Goal: Task Accomplishment & Management: Use online tool/utility

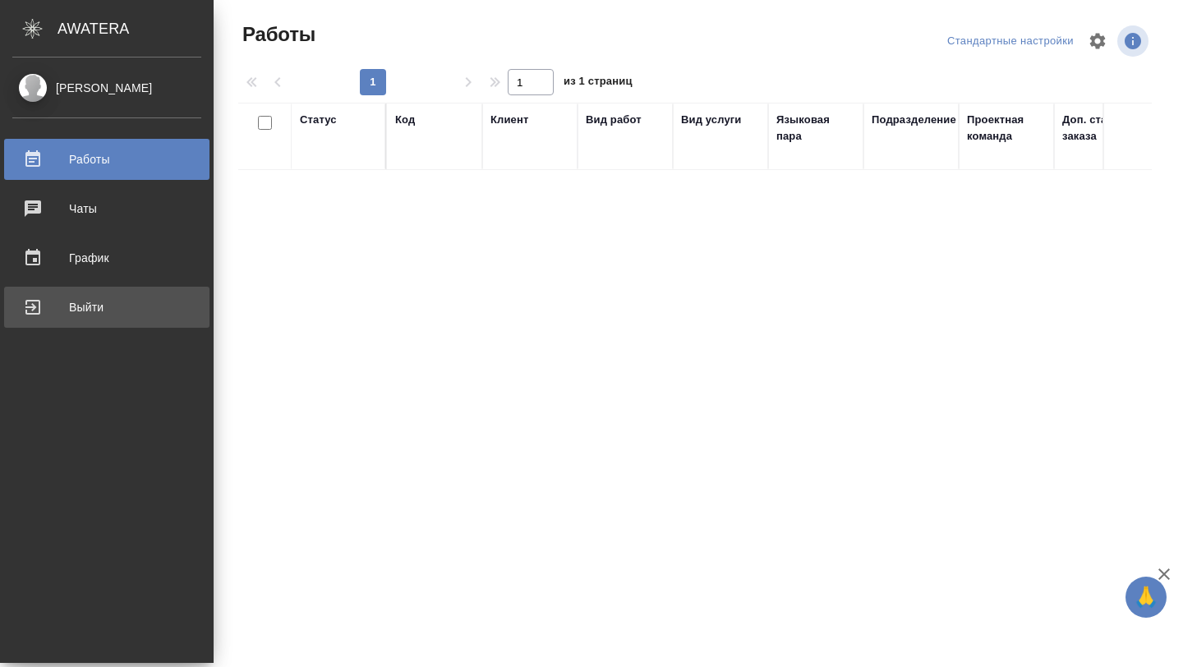
click at [98, 317] on div "Выйти" at bounding box center [106, 307] width 189 height 25
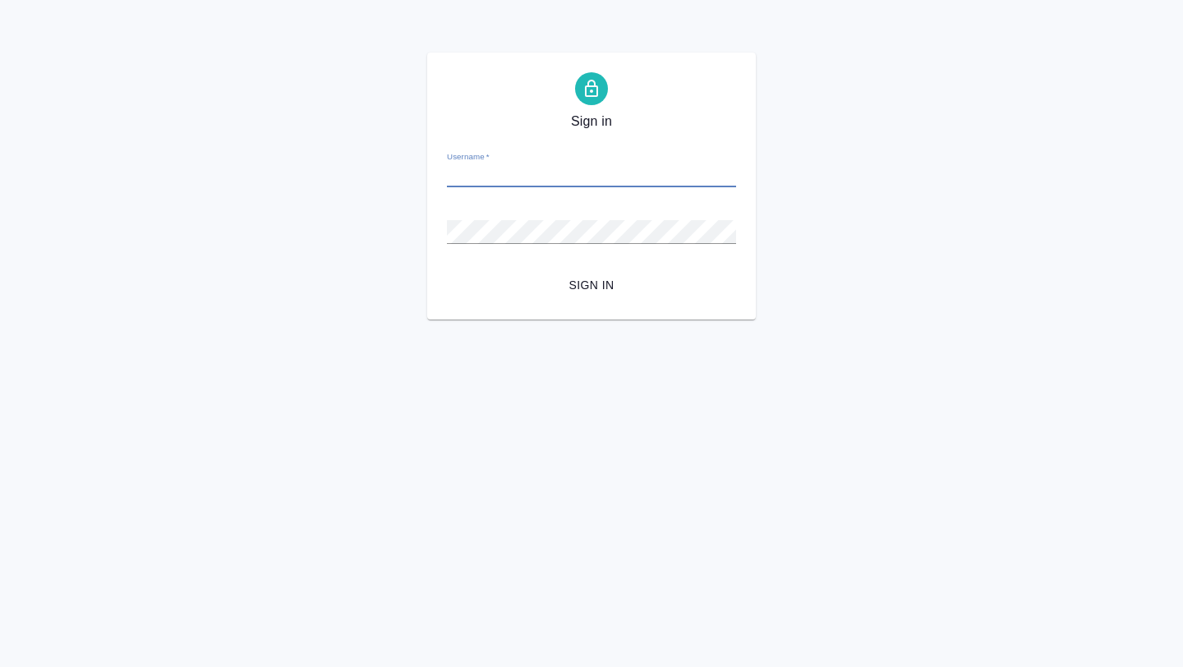
type input "a.gorokhova@awatera.com"
click at [592, 288] on span "Sign in" at bounding box center [591, 285] width 263 height 21
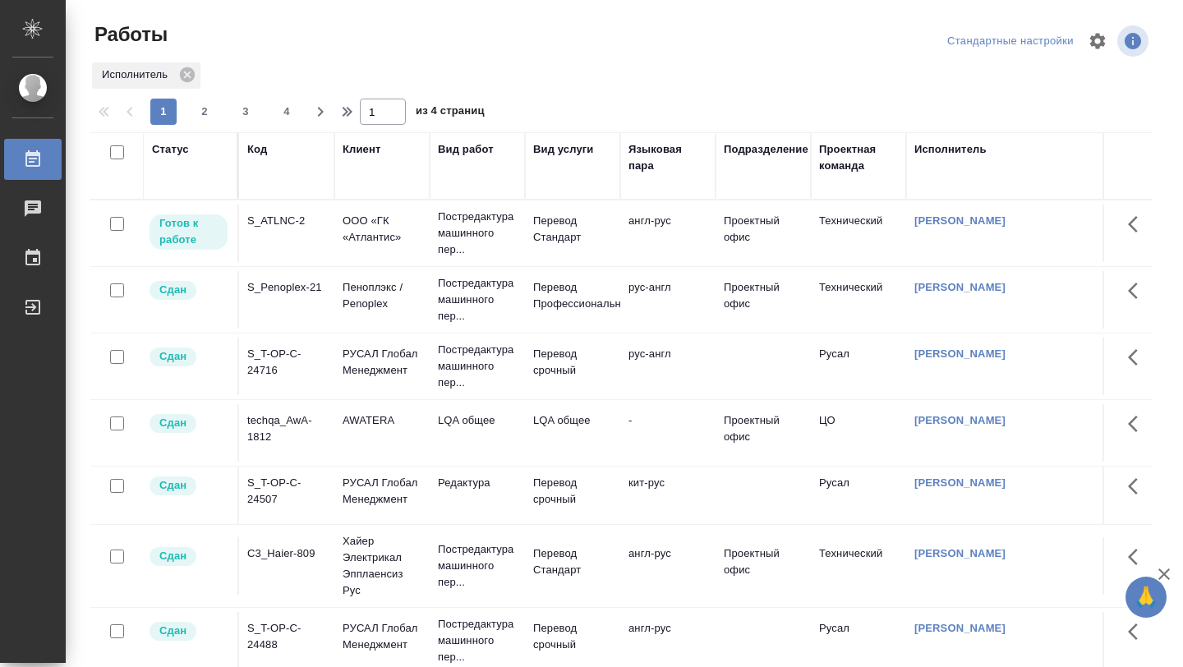
click at [296, 245] on td "S_ATLNC-2" at bounding box center [286, 234] width 95 height 58
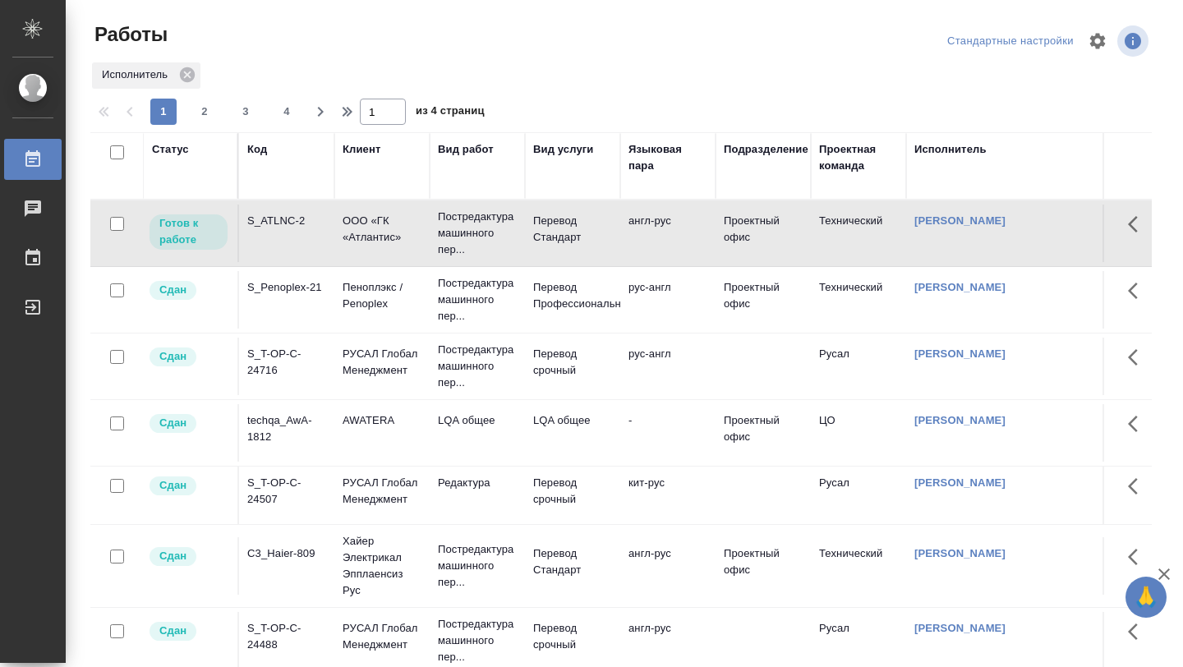
click at [296, 245] on td "S_ATLNC-2" at bounding box center [286, 234] width 95 height 58
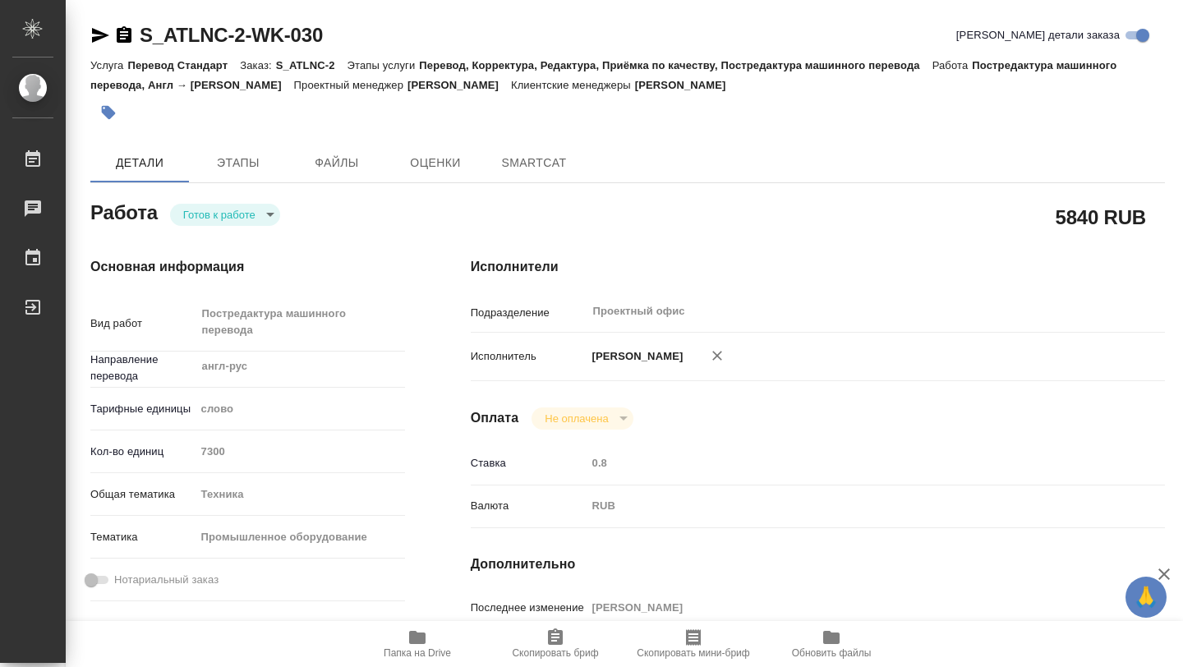
type textarea "x"
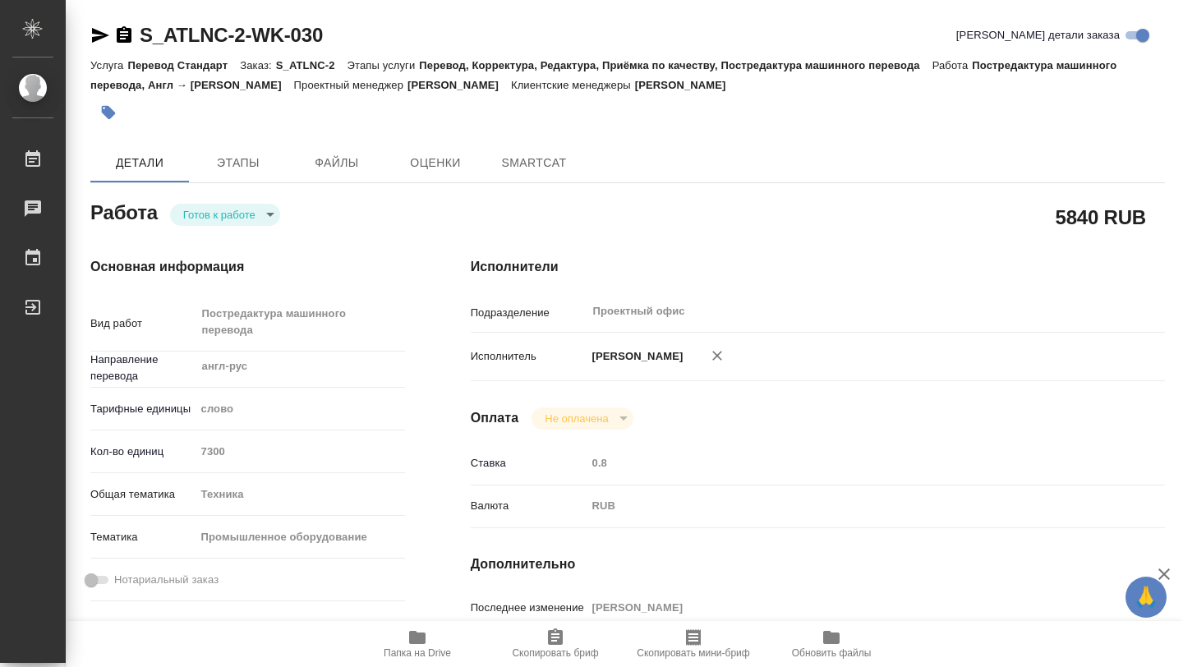
type textarea "x"
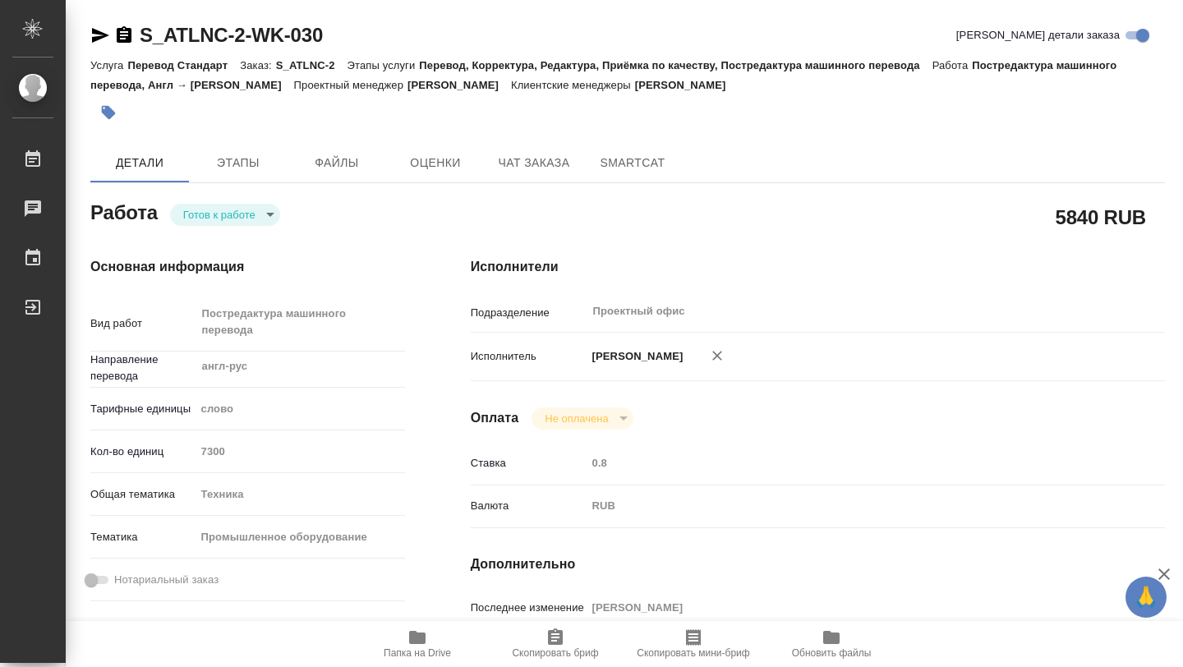
type textarea "x"
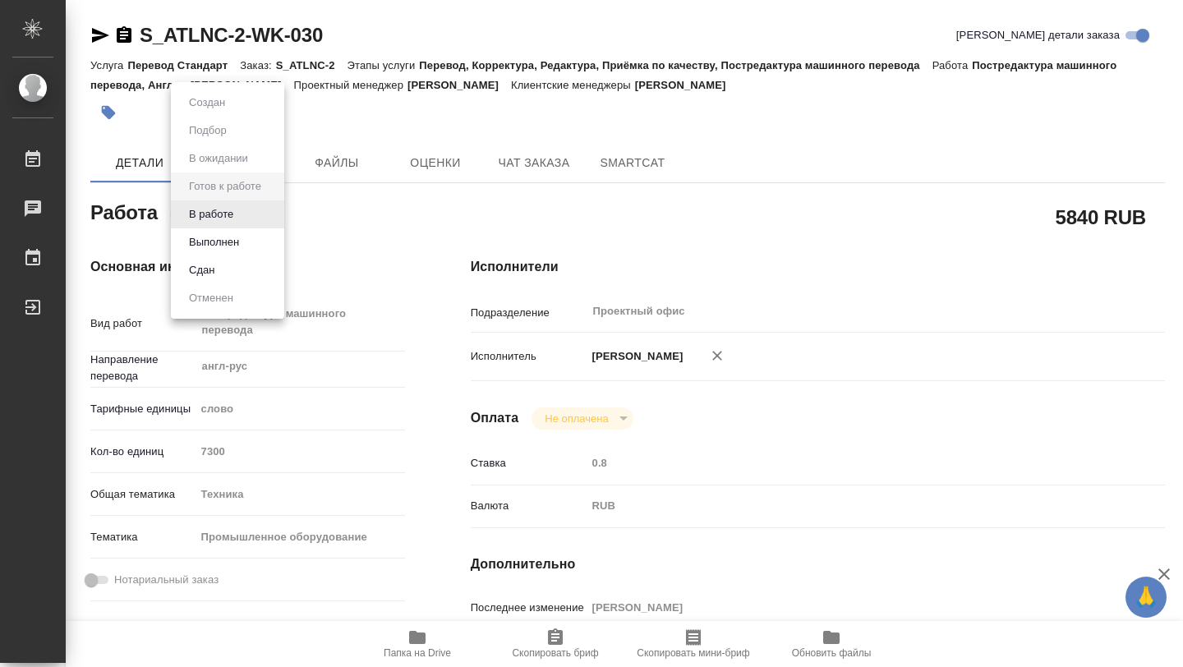
click at [270, 221] on body "🙏 .cls-1 fill:#fff; AWATERA [PERSON_NAME] Чаты График Выйти S_ATLNC-2-WK-030 Кр…" at bounding box center [591, 333] width 1183 height 667
type textarea "x"
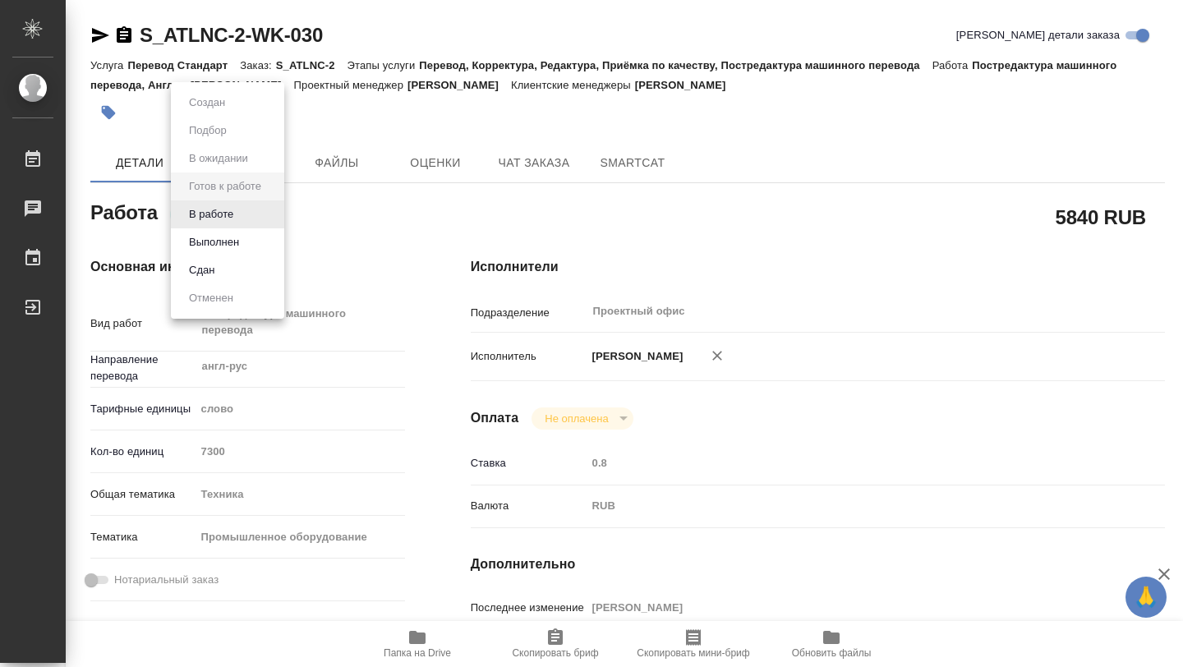
type textarea "x"
click at [249, 244] on li "Выполнен" at bounding box center [227, 242] width 113 height 28
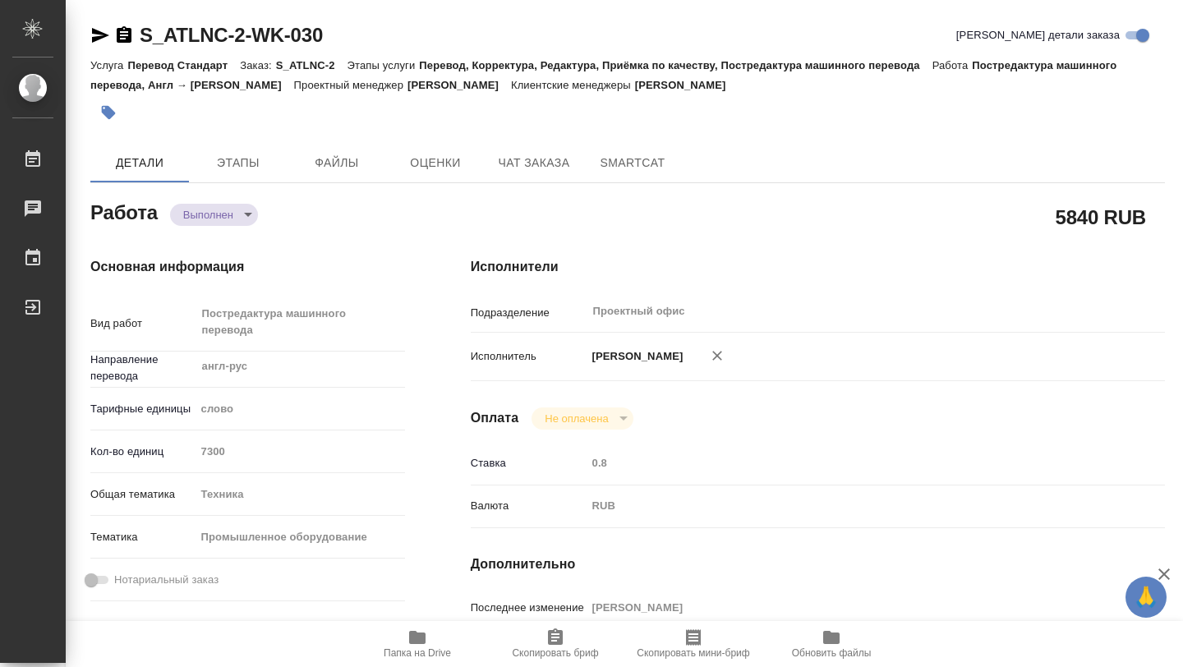
type textarea "x"
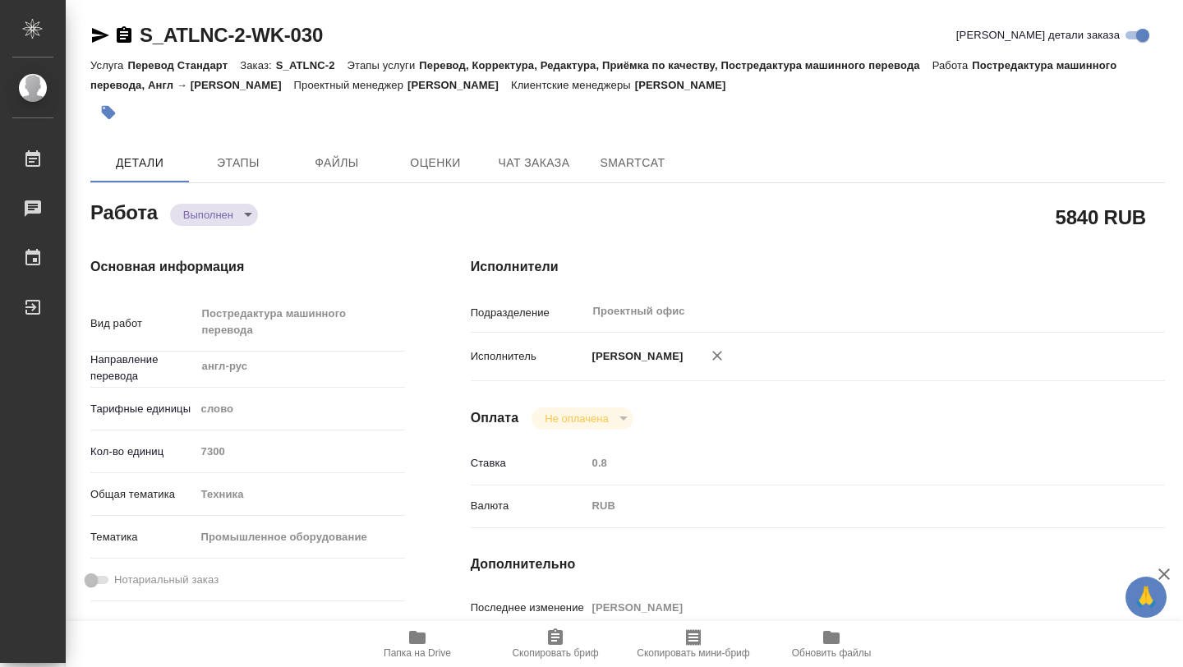
type textarea "x"
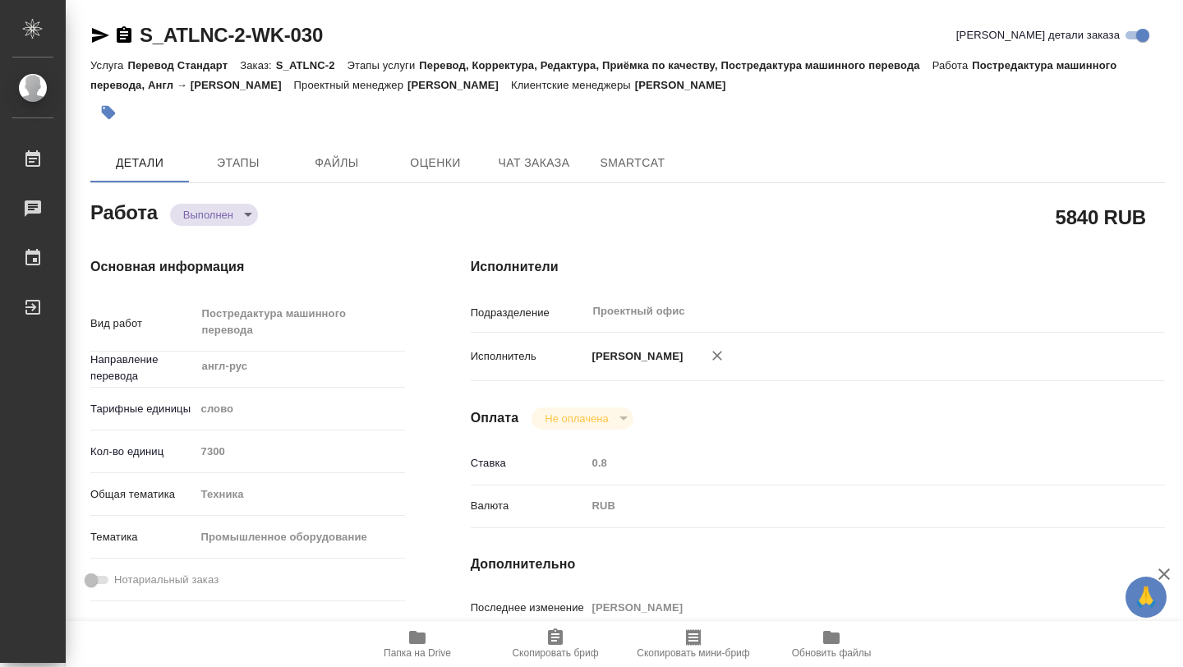
type textarea "x"
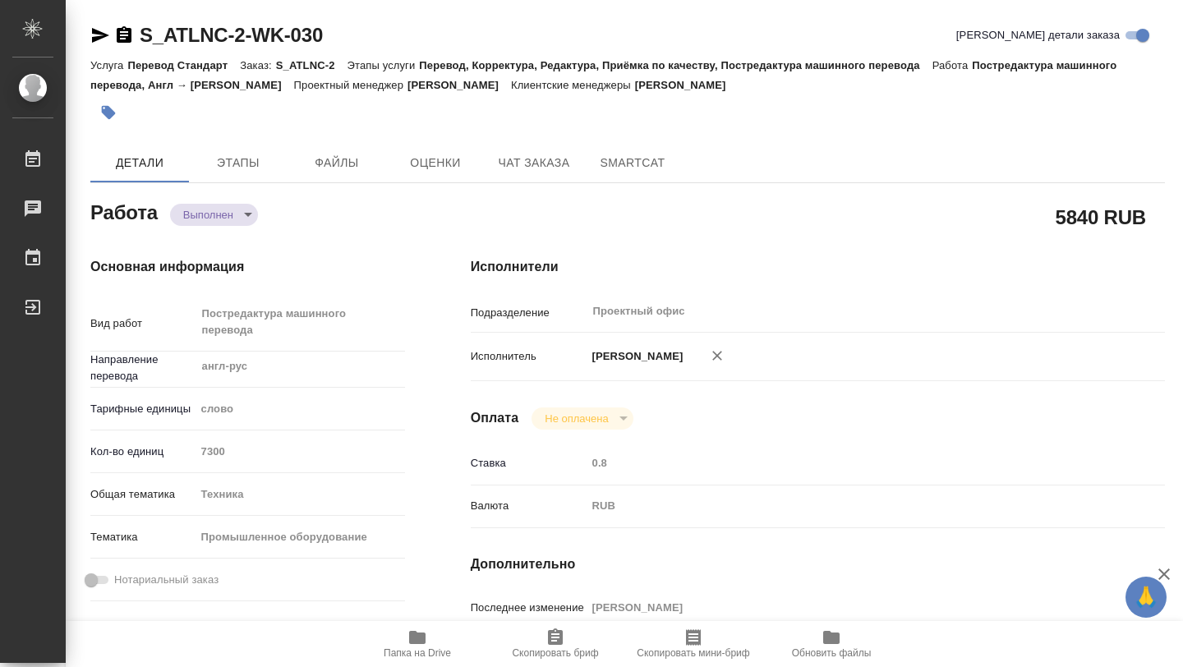
type textarea "x"
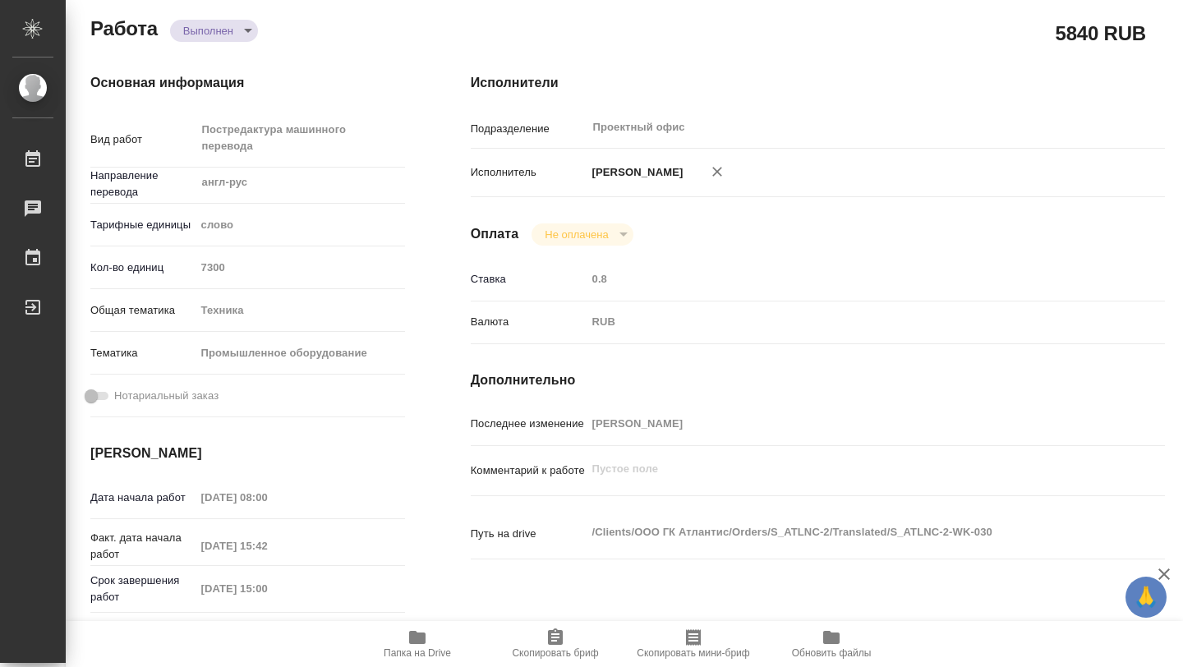
type textarea "x"
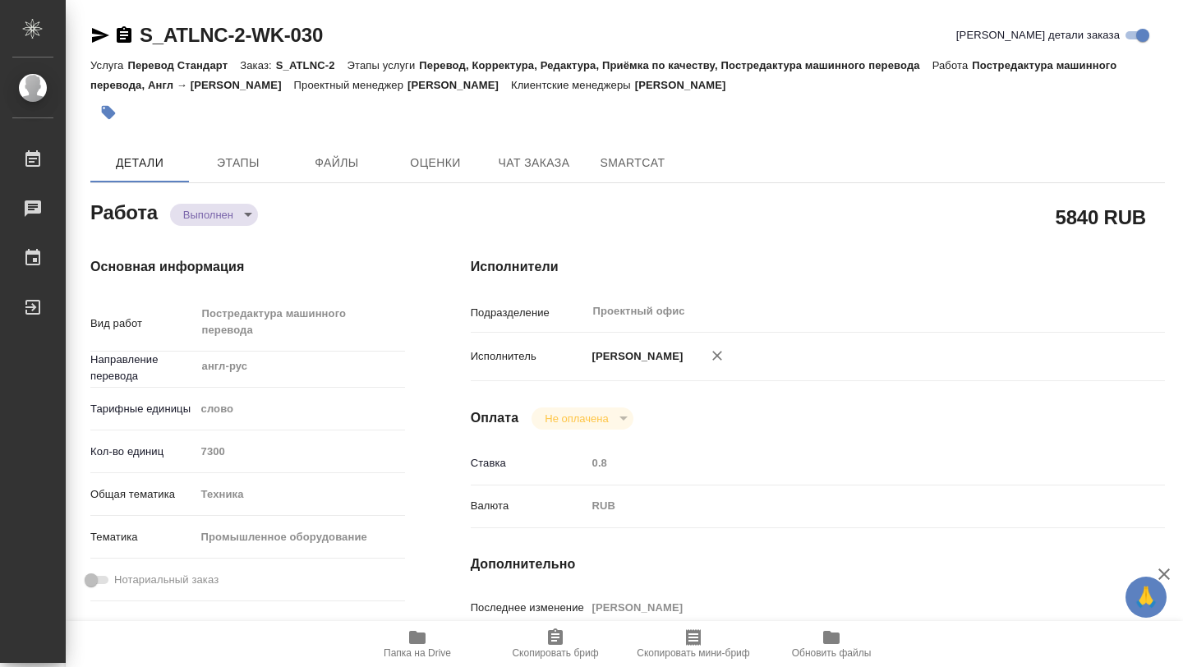
type textarea "x"
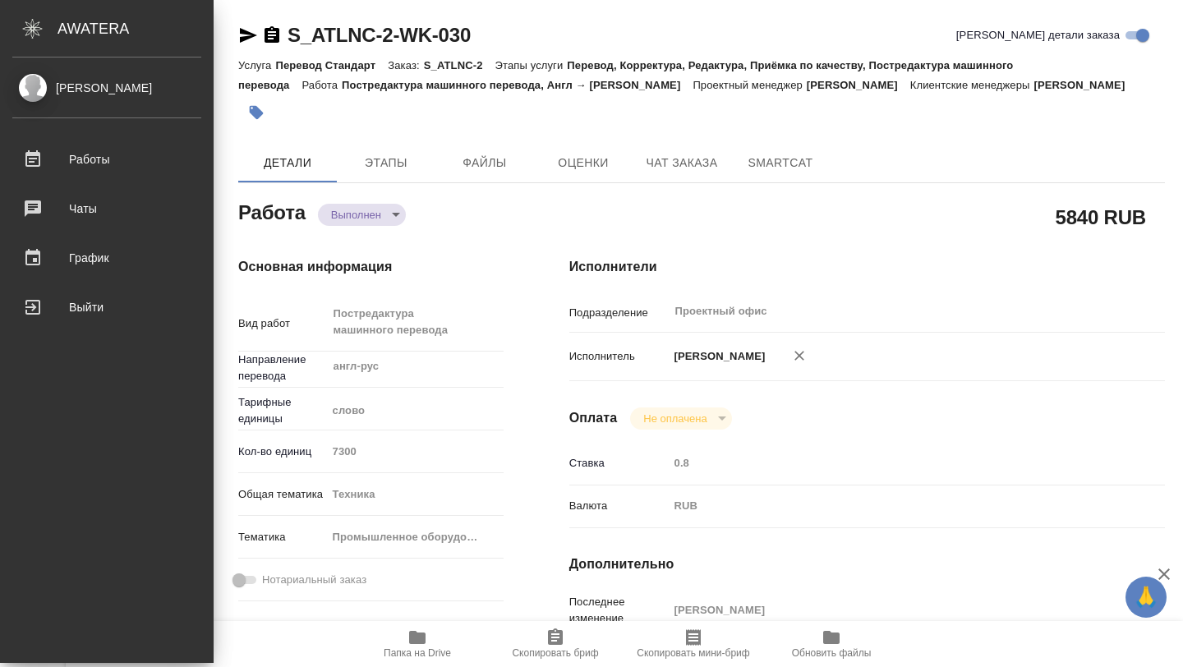
type textarea "x"
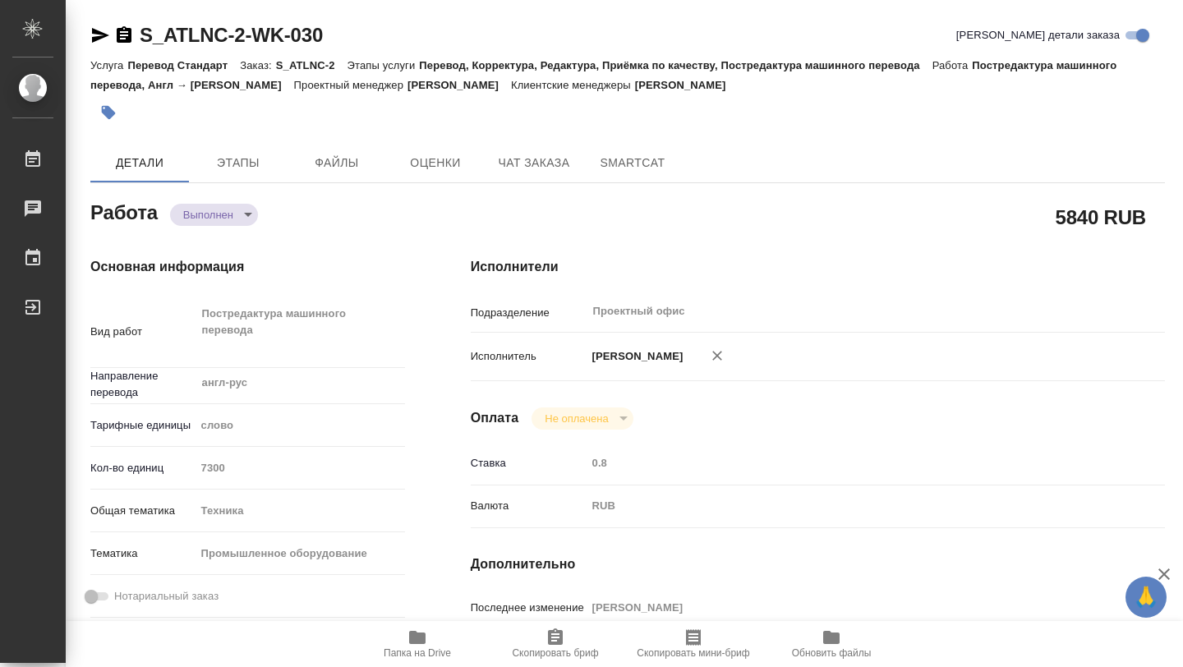
type textarea "x"
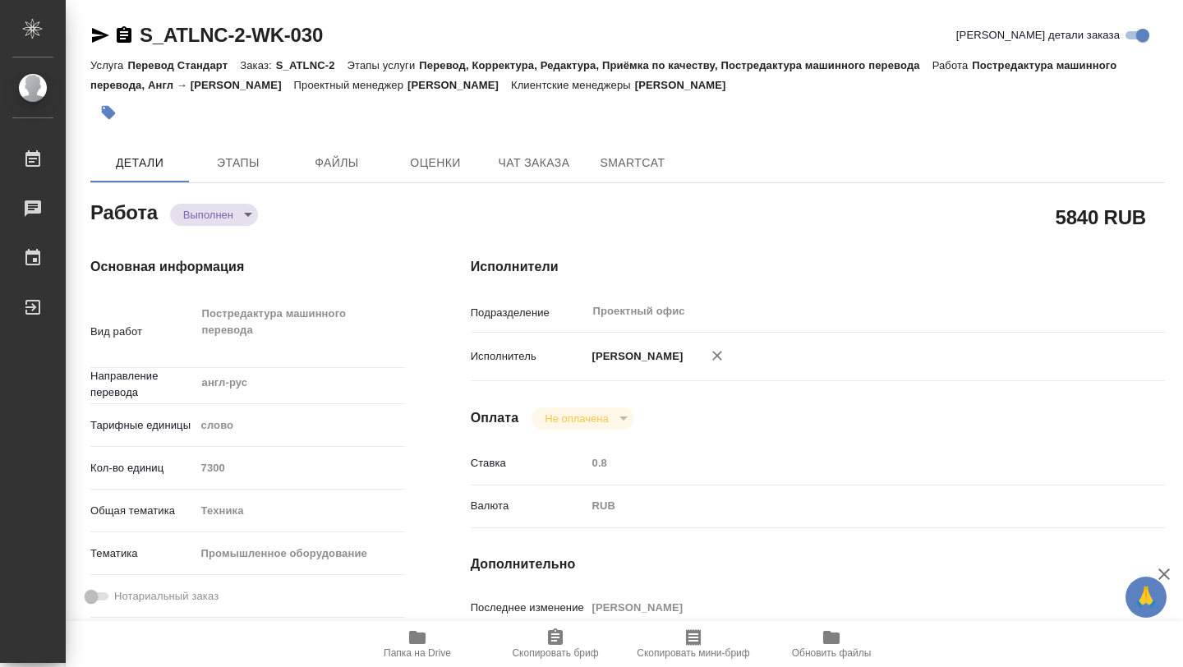
type textarea "x"
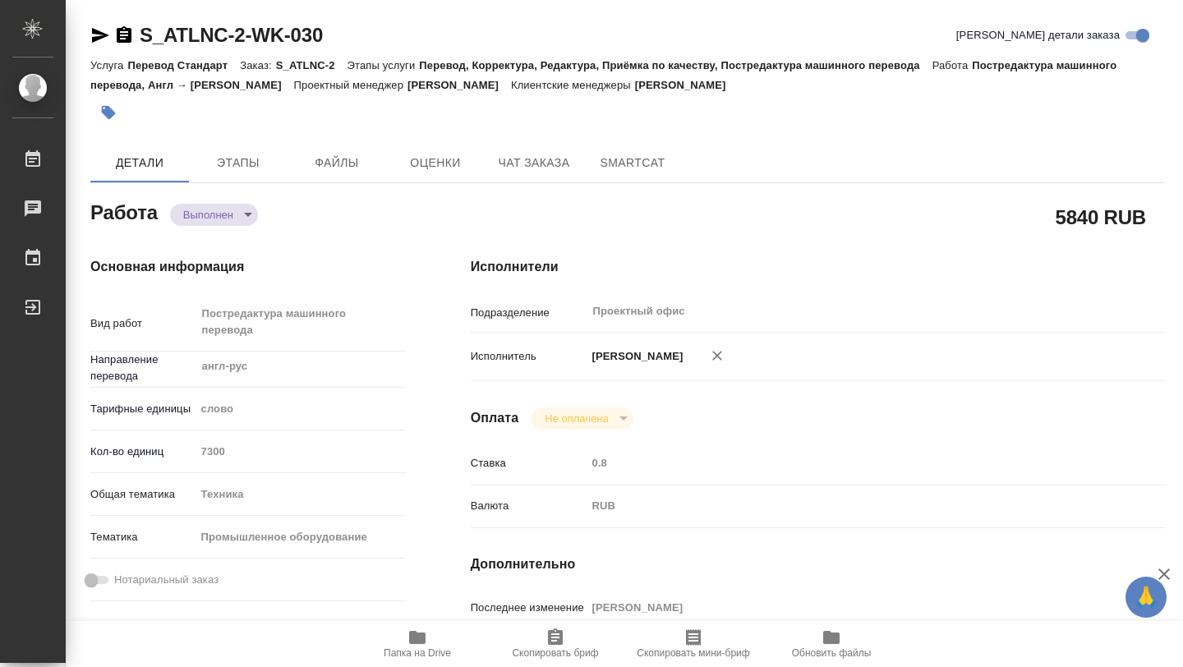
click at [405, 646] on span "Папка на Drive" at bounding box center [417, 643] width 118 height 31
